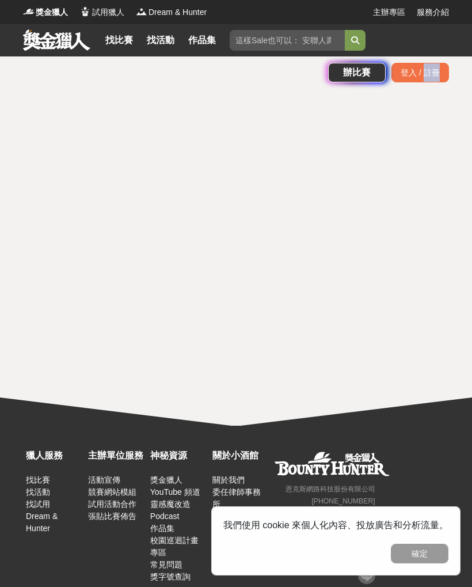
click at [122, 54] on div "找比賽 找活動 作品集" at bounding box center [163, 40] width 124 height 32
click at [130, 43] on link "找比賽" at bounding box center [119, 40] width 37 height 16
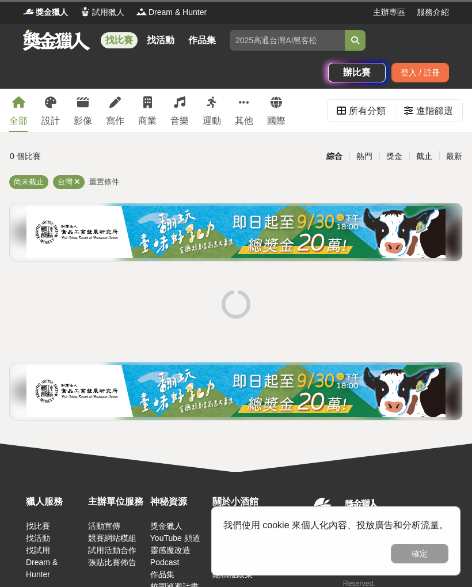
click at [117, 104] on icon at bounding box center [115, 103] width 12 height 12
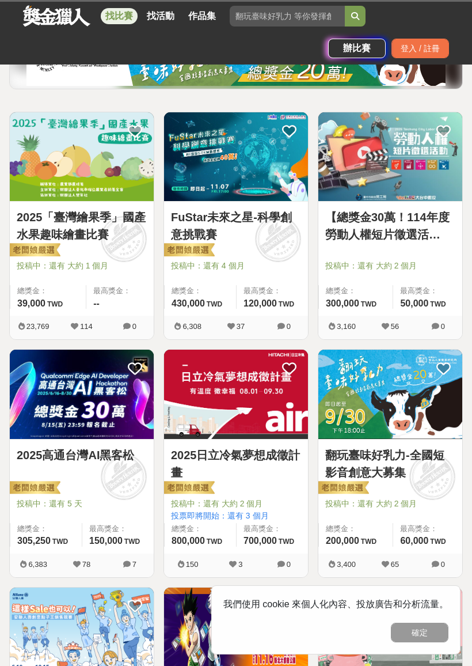
scroll to position [202, 0]
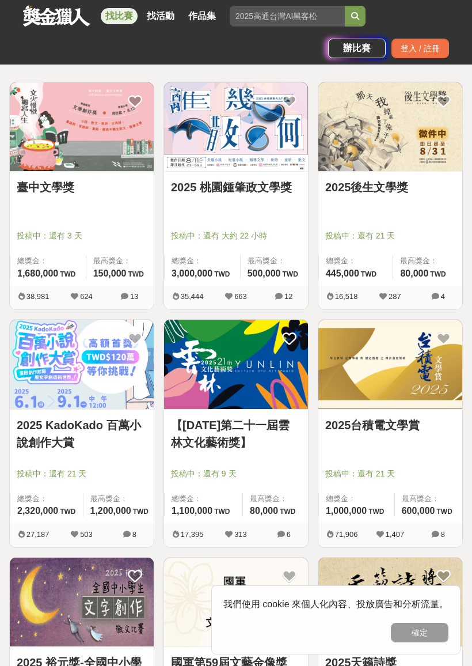
click at [224, 119] on img at bounding box center [236, 126] width 144 height 89
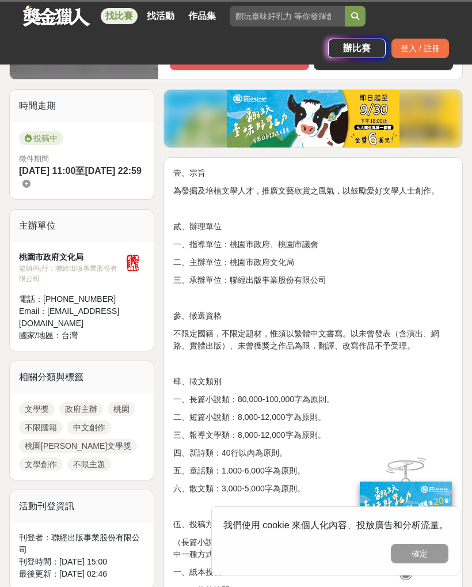
scroll to position [259, 0]
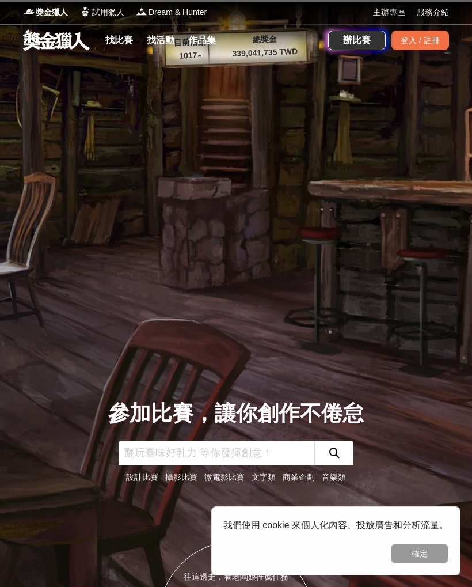
click at [124, 33] on link "找比賽" at bounding box center [119, 40] width 37 height 16
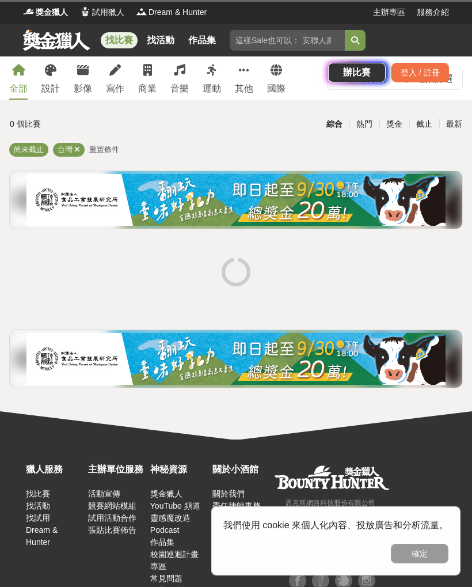
click at [114, 73] on div "找比賽 找活動 作品集 辦比賽 登入 / 註冊" at bounding box center [236, 56] width 472 height 65
click at [118, 73] on div "找比賽 找活動 作品集 辦比賽 登入 / 註冊" at bounding box center [236, 56] width 472 height 65
click at [391, 583] on div "獵人服務 找比賽 找活動 找試用 Dream & Hunter 主辦單位服務 活動宣傳 競賽網站模組 試用活動合作 張貼比賽佈告 神秘資源 獎金獵人 YouT…" at bounding box center [236, 519] width 472 height 161
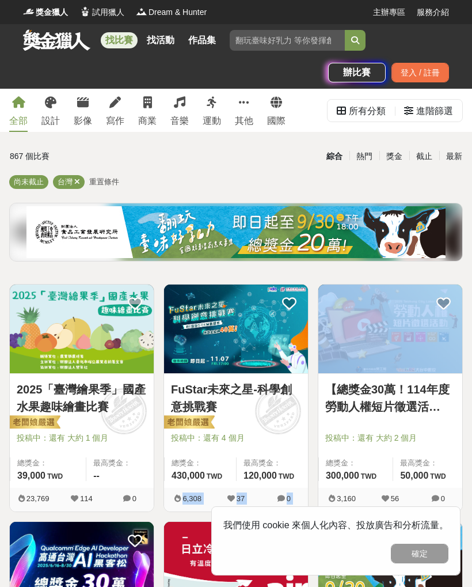
click at [112, 114] on div "寫作" at bounding box center [115, 121] width 18 height 14
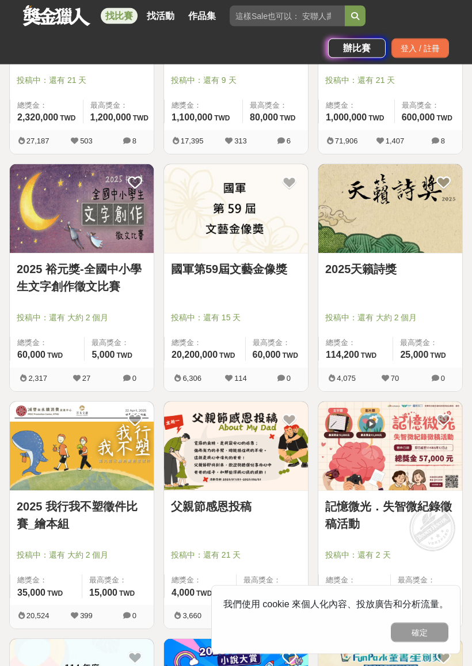
scroll to position [596, 0]
click at [53, 183] on img at bounding box center [82, 208] width 144 height 89
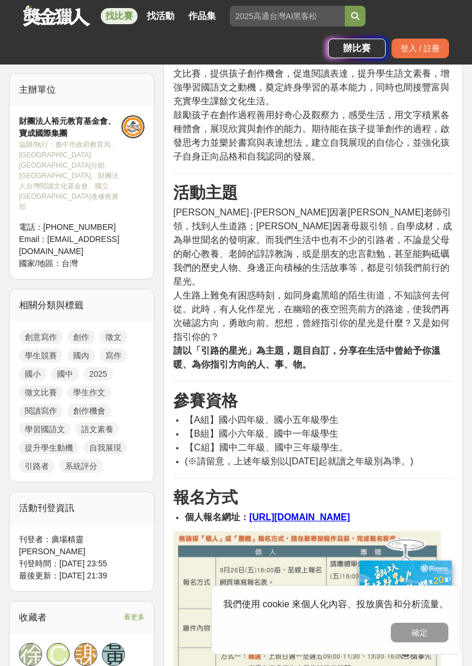
scroll to position [437, 0]
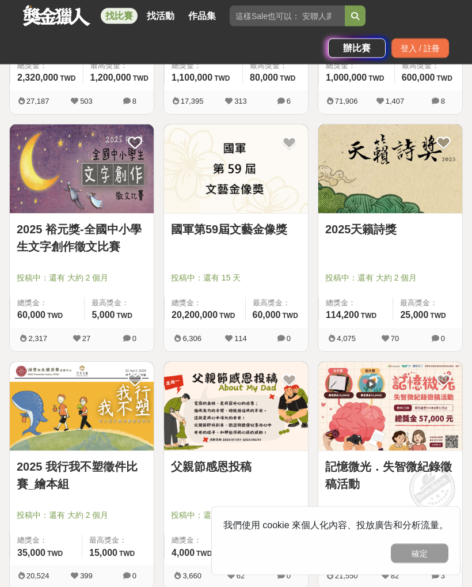
scroll to position [635, 0]
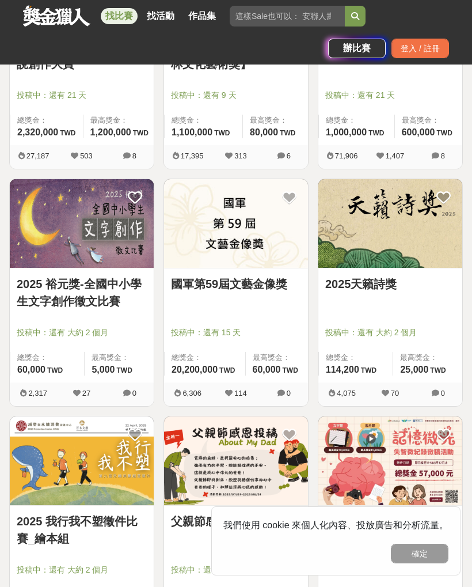
click at [298, 229] on img at bounding box center [236, 223] width 144 height 89
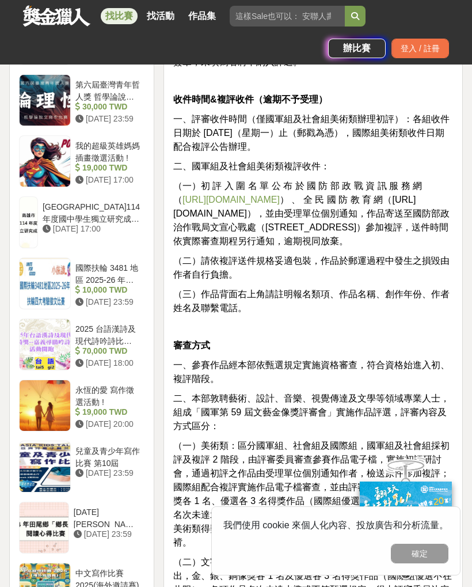
scroll to position [1261, 0]
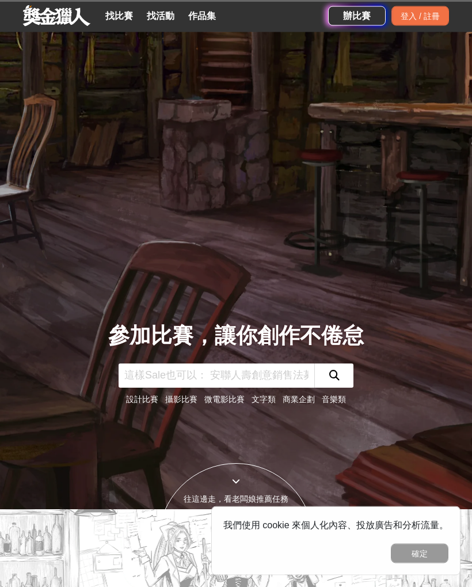
click at [127, 20] on link "找比賽" at bounding box center [119, 16] width 37 height 16
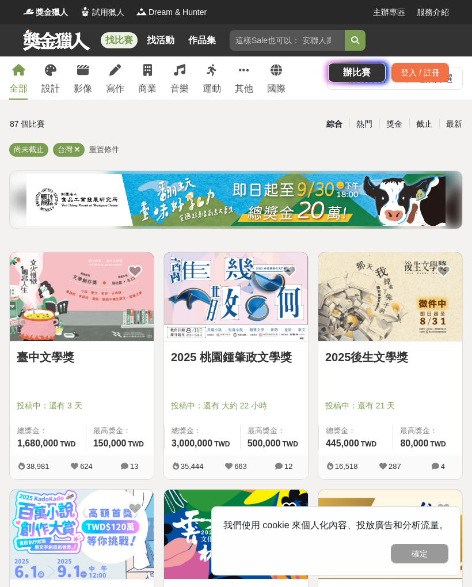
click at [109, 83] on div "找比賽 找活動 作品集 辦比賽 登入 / 註冊" at bounding box center [236, 56] width 472 height 65
click at [109, 77] on div "找比賽 找活動 作品集 辦比賽 登入 / 註冊" at bounding box center [236, 56] width 472 height 65
click at [112, 77] on div "找比賽 找活動 作品集 辦比賽 登入 / 註冊" at bounding box center [236, 56] width 472 height 65
click at [111, 78] on div "找比賽 找活動 作品集 辦比賽 登入 / 註冊" at bounding box center [236, 56] width 472 height 65
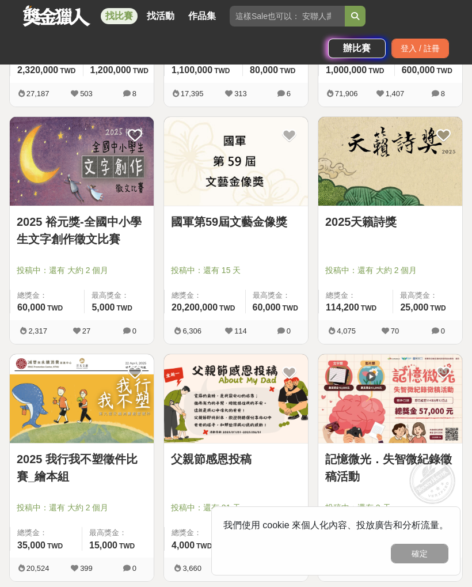
scroll to position [642, 0]
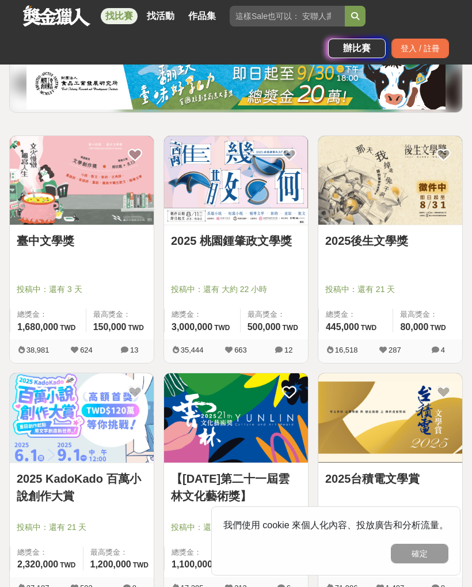
click at [41, 225] on img at bounding box center [82, 180] width 144 height 89
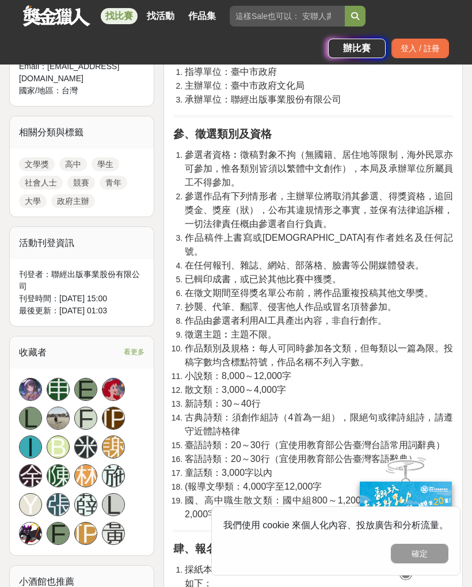
scroll to position [499, 0]
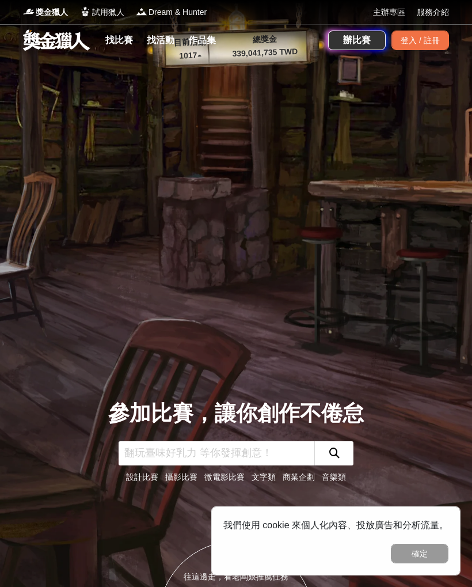
click at [42, 13] on span "獎金獵人" at bounding box center [52, 12] width 32 height 12
click at [35, 6] on link "獎金獵人" at bounding box center [45, 12] width 45 height 12
click at [44, 38] on link at bounding box center [57, 40] width 70 height 22
click at [46, 40] on link at bounding box center [57, 40] width 70 height 22
click at [115, 40] on link "找比賽" at bounding box center [119, 40] width 37 height 16
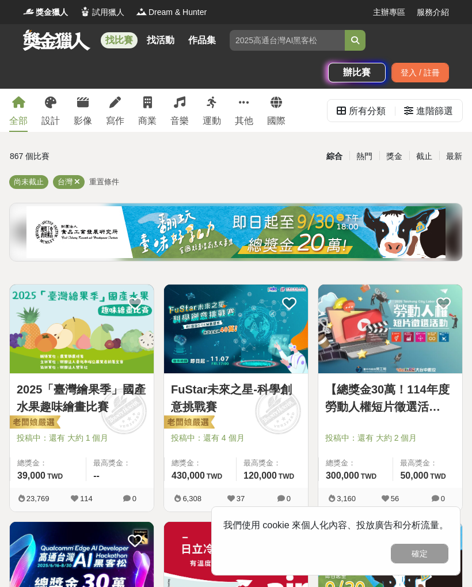
click at [114, 111] on link "寫作" at bounding box center [115, 110] width 18 height 43
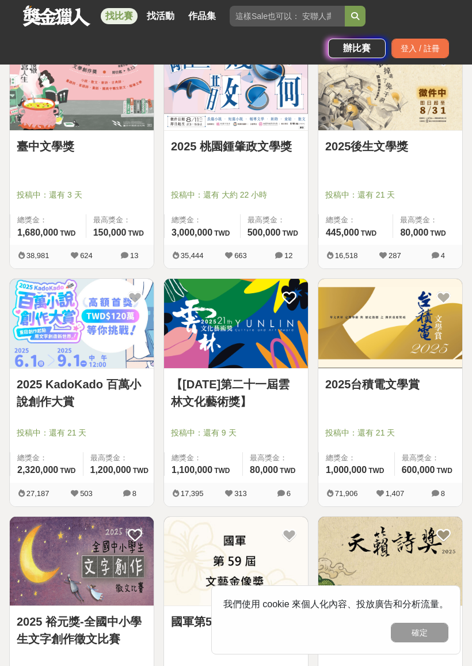
scroll to position [256, 0]
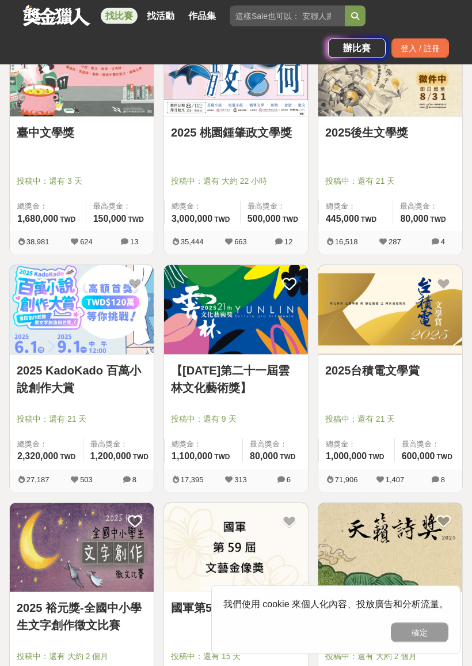
click at [393, 130] on link "2025後生文學獎" at bounding box center [390, 132] width 130 height 17
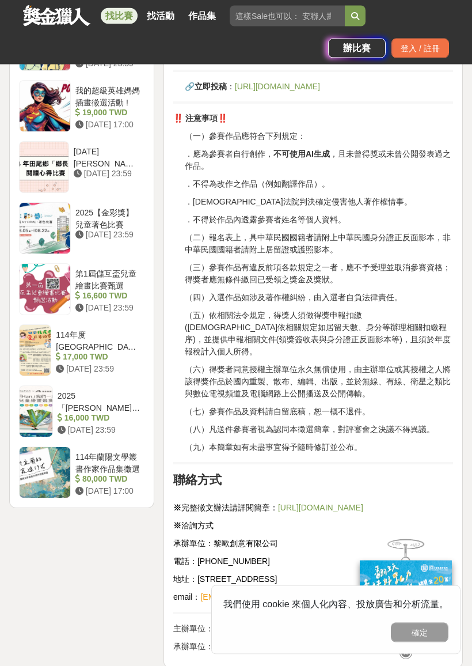
scroll to position [1364, 0]
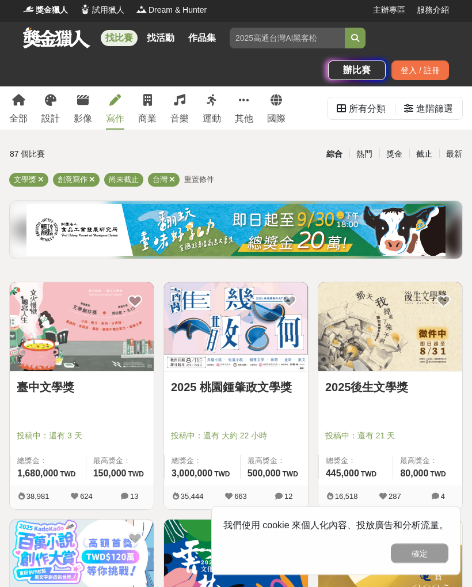
click at [284, 28] on input "search" at bounding box center [287, 38] width 115 height 21
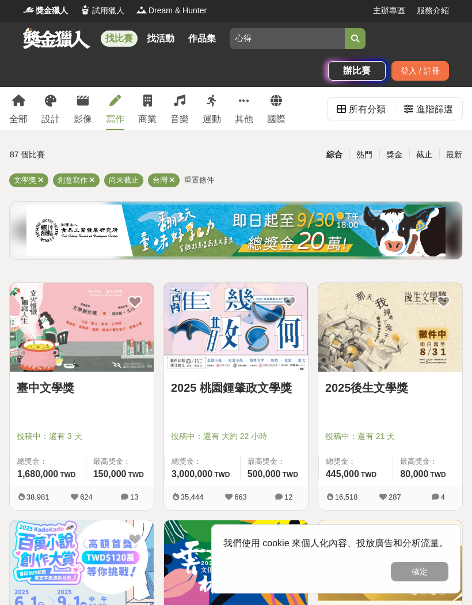
type input "心得"
click at [358, 46] on button "submit" at bounding box center [355, 38] width 21 height 21
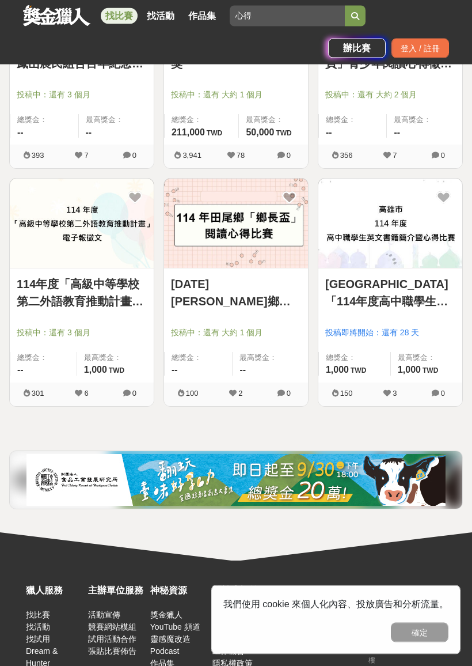
scroll to position [344, 0]
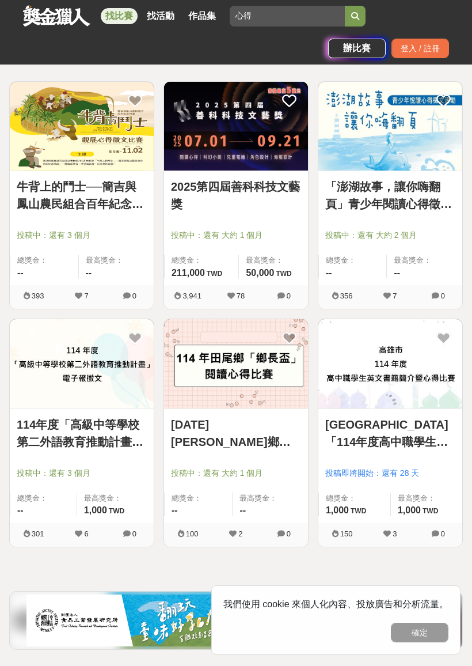
click at [195, 416] on link "114 年田尾鄉「鄉長盃」閱讀心得比賽" at bounding box center [236, 433] width 130 height 35
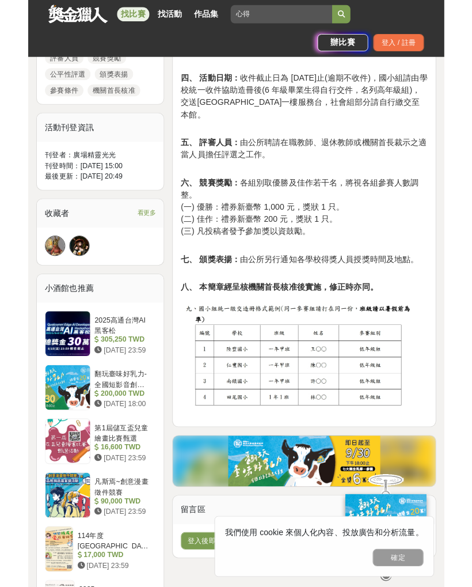
scroll to position [733, 0]
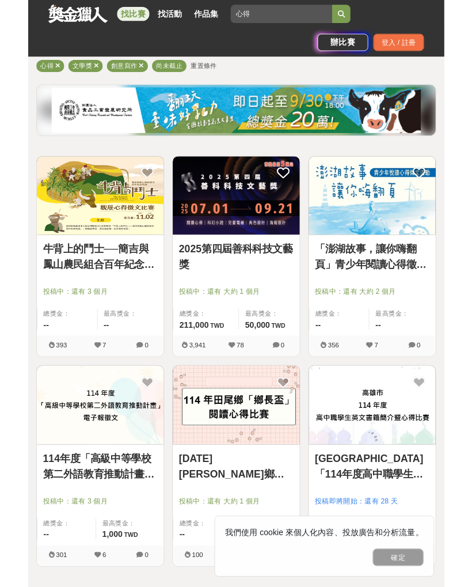
scroll to position [282, 0]
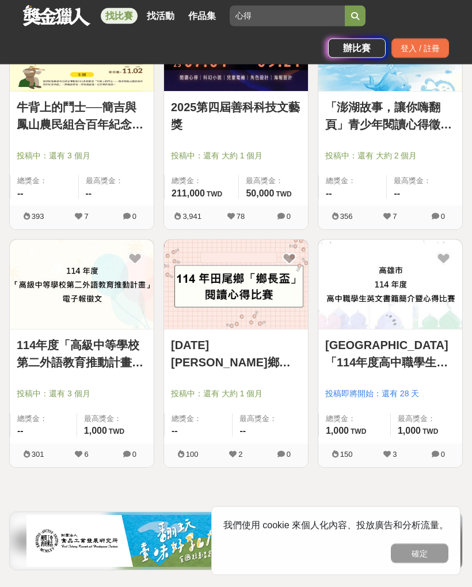
click at [413, 316] on img at bounding box center [391, 284] width 144 height 89
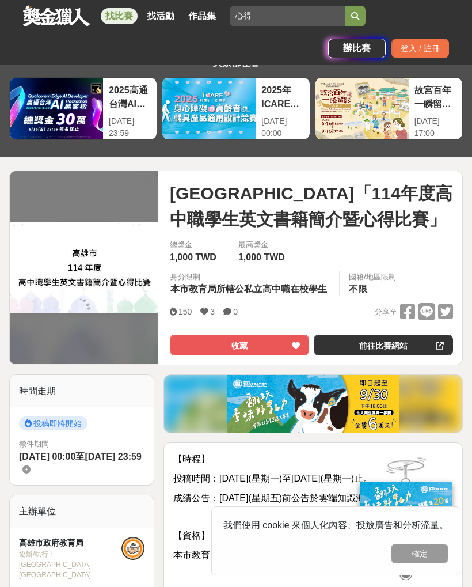
scroll to position [41, 0]
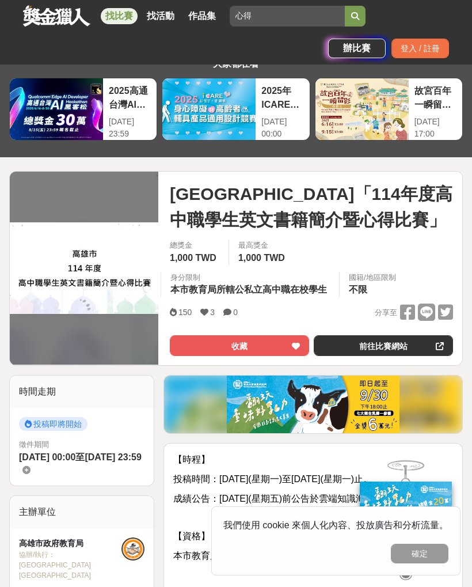
click at [370, 348] on link "前往比賽網站" at bounding box center [383, 345] width 139 height 21
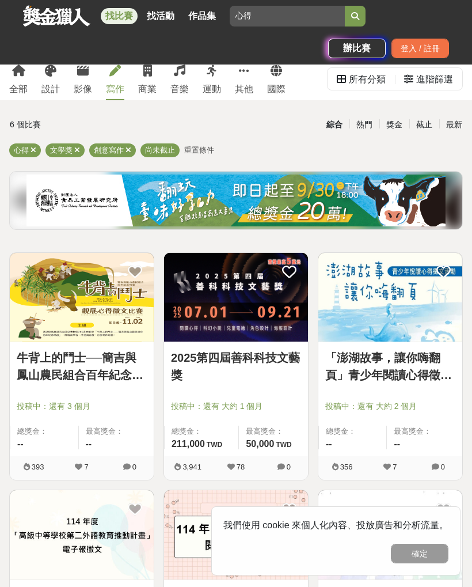
click at [281, 303] on img at bounding box center [236, 297] width 144 height 89
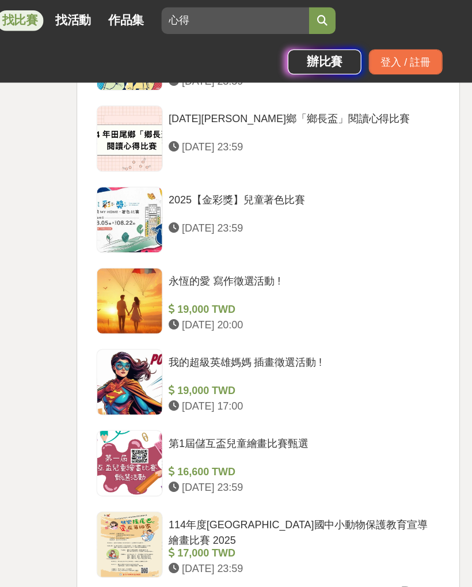
scroll to position [1245, 0]
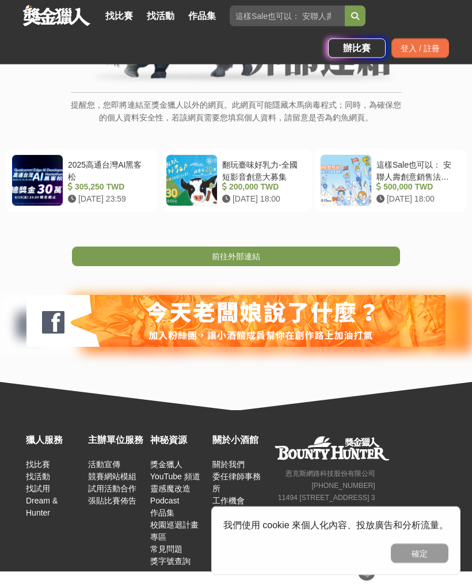
scroll to position [192, 0]
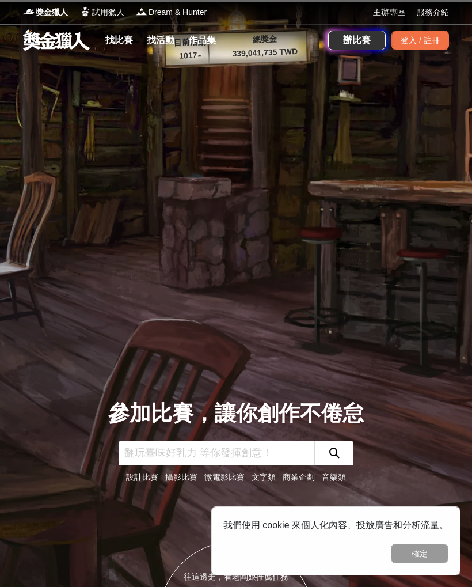
click at [106, 41] on link "找比賽" at bounding box center [119, 40] width 37 height 16
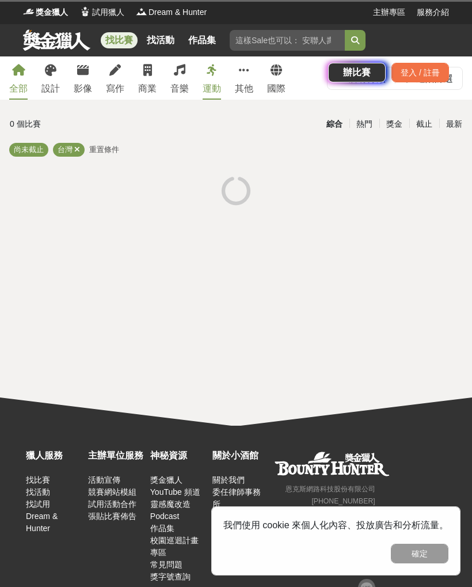
click at [106, 64] on div "找比賽 找活動 作品集 辦比賽 登入 / 註冊" at bounding box center [236, 56] width 472 height 65
click at [111, 77] on div "找比賽 找活動 作品集 辦比賽 登入 / 註冊" at bounding box center [236, 56] width 472 height 65
click at [112, 75] on div "找比賽 找活動 作品集 辦比賽 登入 / 註冊" at bounding box center [236, 56] width 472 height 65
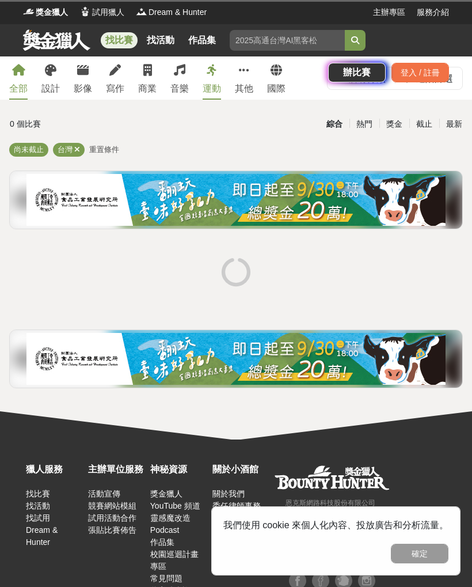
click at [120, 74] on div "找比賽 找活動 作品集 辦比賽 登入 / 註冊" at bounding box center [236, 56] width 472 height 65
click at [122, 67] on div "找比賽 找活動 作品集 辦比賽 登入 / 註冊" at bounding box center [236, 56] width 472 height 65
click at [122, 68] on div "找比賽 找活動 作品集 辦比賽 登入 / 註冊" at bounding box center [236, 56] width 472 height 65
click at [284, 38] on input "search" at bounding box center [287, 40] width 115 height 21
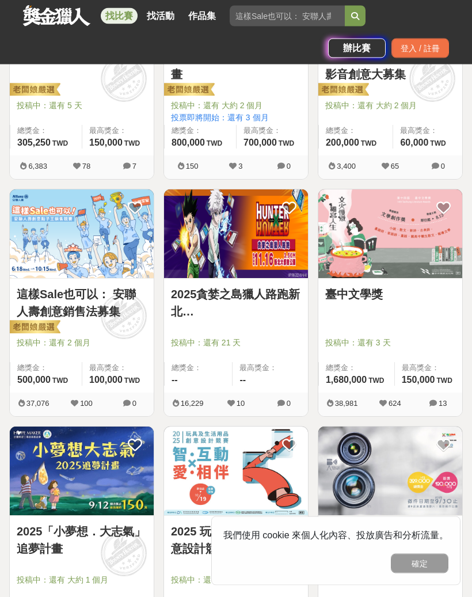
scroll to position [571, 0]
